Goal: Check status: Check status

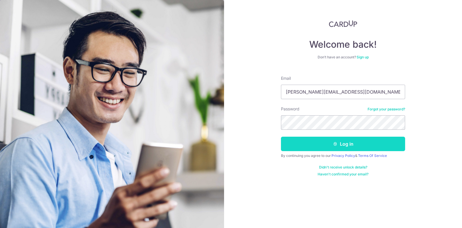
click at [310, 143] on button "Log in" at bounding box center [343, 144] width 124 height 14
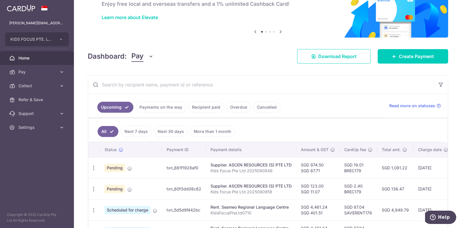
click at [198, 104] on link "Recipient paid" at bounding box center [206, 107] width 36 height 11
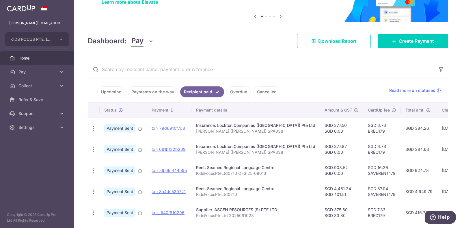
scroll to position [58, 0]
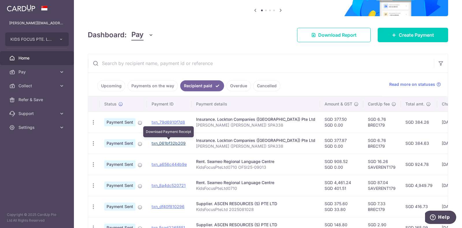
drag, startPoint x: 169, startPoint y: 142, endPoint x: 267, endPoint y: 24, distance: 153.0
click at [169, 142] on link "txn_061bf32b209" at bounding box center [169, 143] width 34 height 5
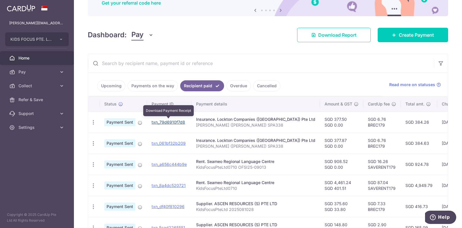
drag, startPoint x: 170, startPoint y: 122, endPoint x: 257, endPoint y: 27, distance: 129.2
click at [170, 122] on link "txn_79d6910f7d8" at bounding box center [168, 121] width 33 height 5
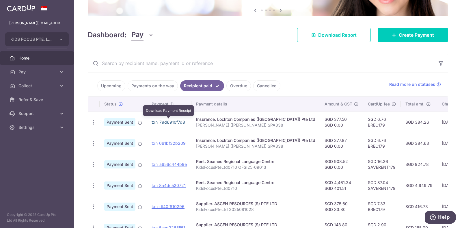
drag, startPoint x: 169, startPoint y: 122, endPoint x: 260, endPoint y: 26, distance: 131.9
click at [169, 122] on link "txn_79d6910f7d8" at bounding box center [168, 121] width 33 height 5
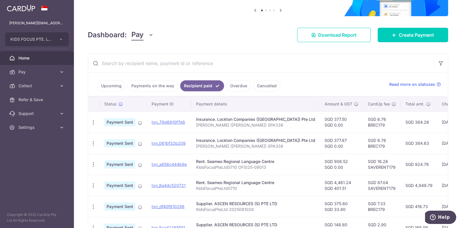
click at [114, 84] on link "Upcoming" at bounding box center [111, 85] width 28 height 11
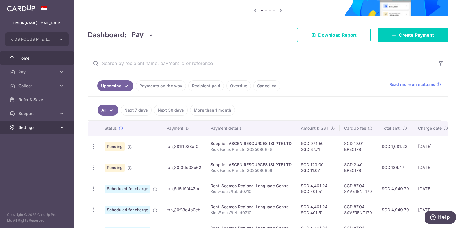
click at [61, 128] on icon at bounding box center [62, 127] width 6 height 6
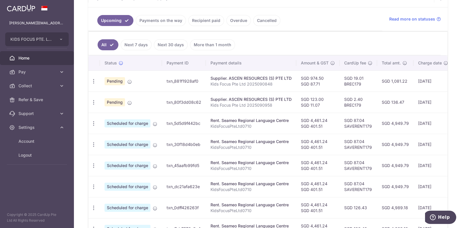
scroll to position [130, 0]
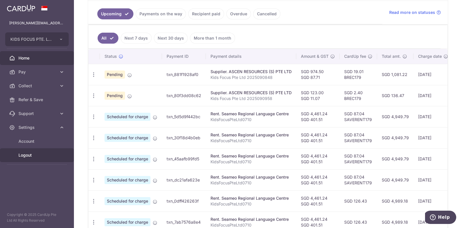
click at [27, 156] on span "Logout" at bounding box center [37, 155] width 38 height 6
